Goal: Task Accomplishment & Management: Manage account settings

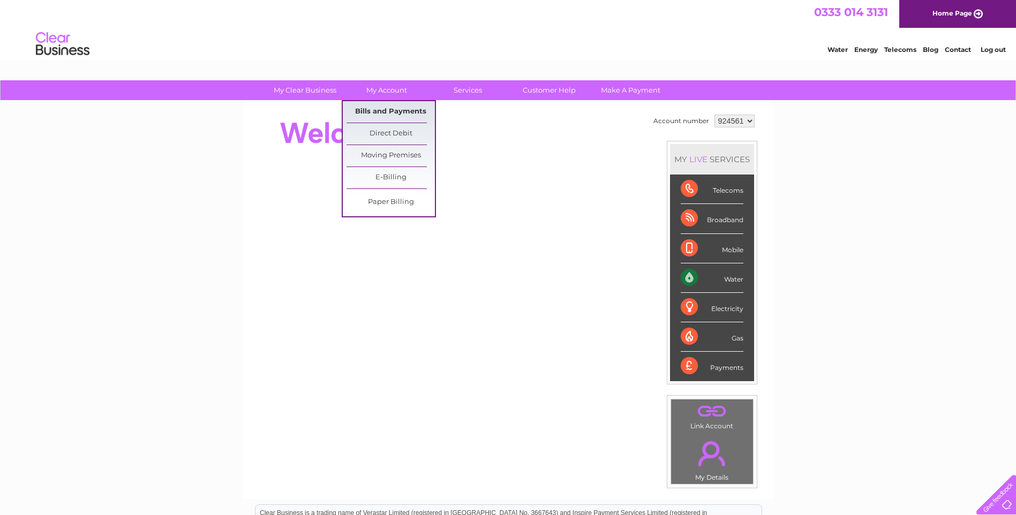
click at [385, 107] on link "Bills and Payments" at bounding box center [390, 111] width 88 height 21
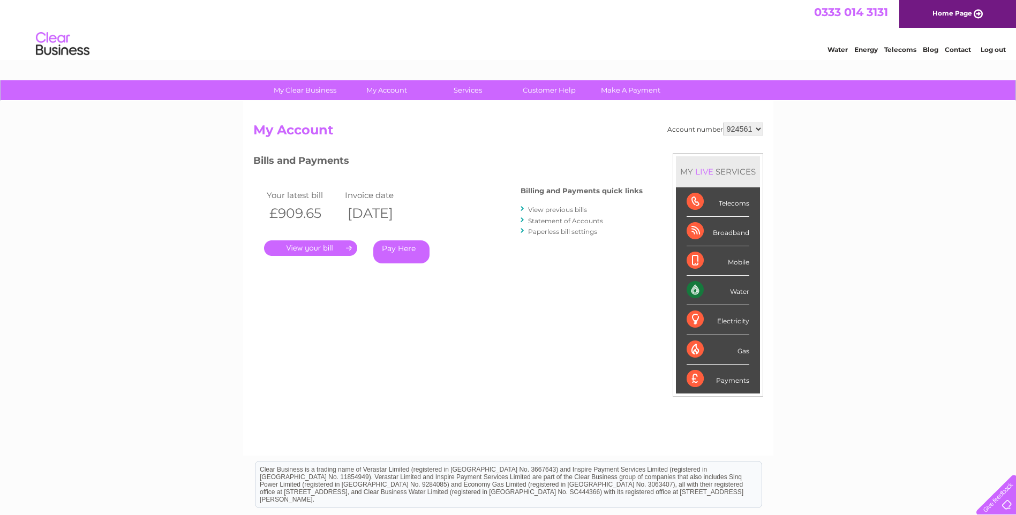
click at [336, 244] on link "." at bounding box center [310, 248] width 93 height 16
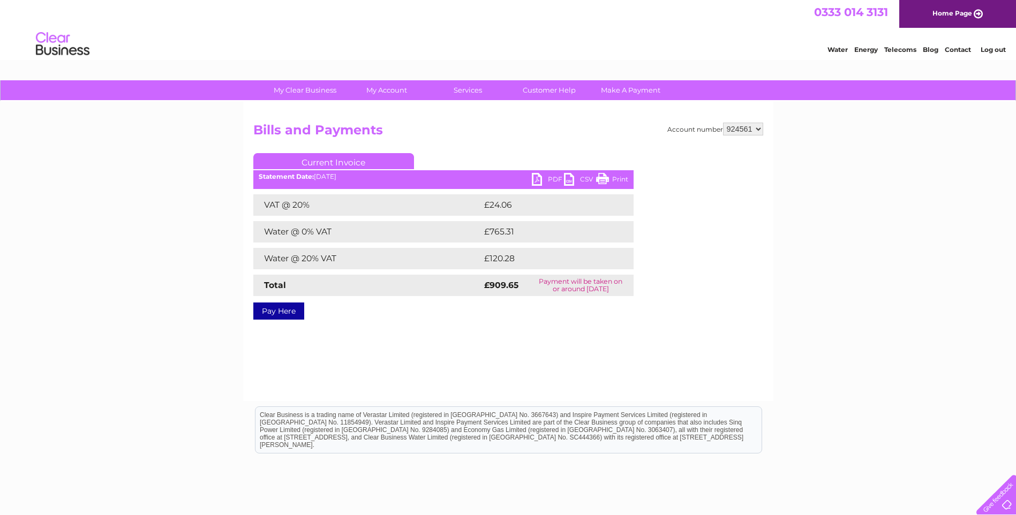
click at [538, 178] on link "PDF" at bounding box center [548, 181] width 32 height 16
